Goal: Task Accomplishment & Management: Complete application form

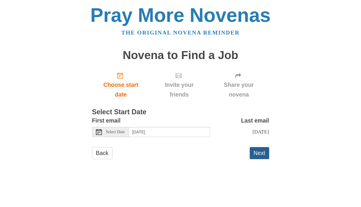
click at [258, 153] on button "Next" at bounding box center [260, 153] width 20 height 12
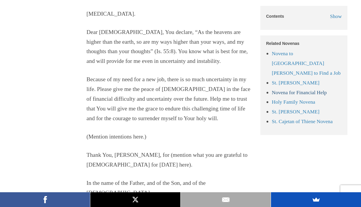
scroll to position [631, 0]
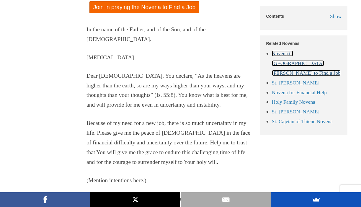
click at [302, 56] on link "Novena to St. Joseph to Find a Job" at bounding box center [306, 62] width 69 height 25
